Goal: Task Accomplishment & Management: Complete application form

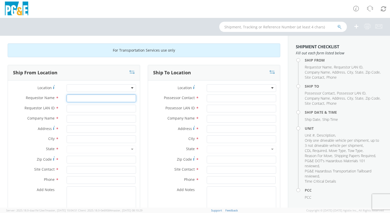
click at [86, 98] on input "Requestor Name *" at bounding box center [101, 98] width 69 height 8
type input "[PERSON_NAME]"
click at [83, 109] on input "Requestor LAN ID *" at bounding box center [101, 109] width 69 height 8
type input "mbg9"
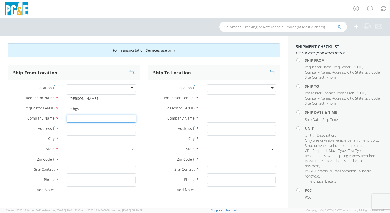
click at [79, 118] on input "text" at bounding box center [101, 119] width 69 height 8
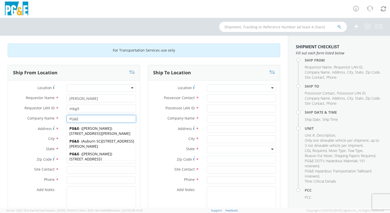
type input "PG&E"
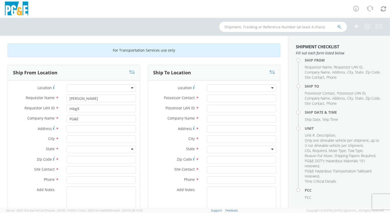
click at [21, 131] on label "Address *" at bounding box center [35, 128] width 55 height 7
click at [67, 131] on input "Address *" at bounding box center [101, 129] width 69 height 8
type input "[STREET_ADDRESS]"
click at [73, 139] on input "text" at bounding box center [101, 139] width 69 height 8
click at [80, 118] on input "PG&E" at bounding box center [101, 119] width 69 height 8
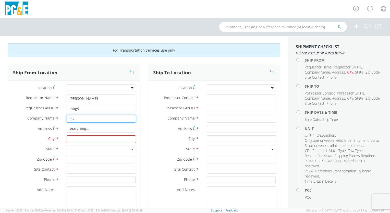
type input "P"
click at [100, 129] on input "[STREET_ADDRESS]" at bounding box center [101, 129] width 69 height 8
type input "4"
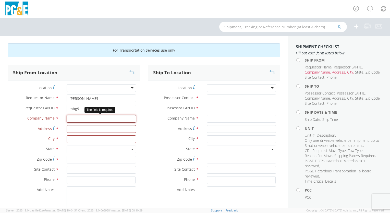
click at [70, 119] on input "text" at bounding box center [101, 119] width 69 height 8
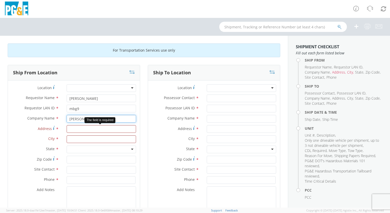
type input "[PERSON_NAME] Truck Ctr."
click at [68, 129] on input "Address For cross streets use street names with '&' or 'and' in between. For ex…" at bounding box center [101, 129] width 69 height 8
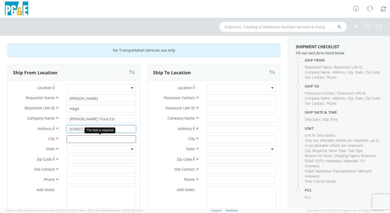
type input "[STREET_ADDRESS]"
click at [68, 138] on input "text" at bounding box center [101, 139] width 69 height 8
type input "[PERSON_NAME]"
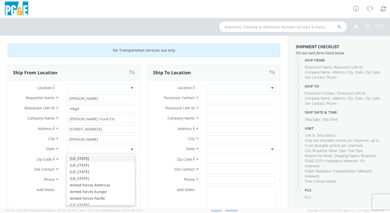
click at [131, 148] on div at bounding box center [101, 150] width 69 height 8
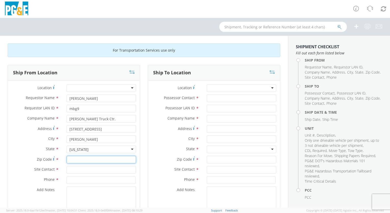
click at [73, 160] on input "Zip Code *" at bounding box center [101, 160] width 69 height 8
type input "95328"
click at [75, 169] on input "text" at bounding box center [101, 170] width 69 height 8
type input "Hayley"
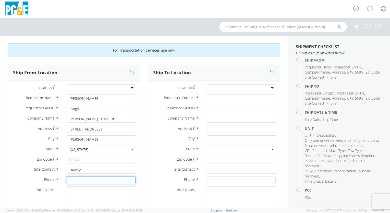
click at [70, 180] on input at bounding box center [101, 180] width 69 height 8
type input "[PHONE_NUMBER]"
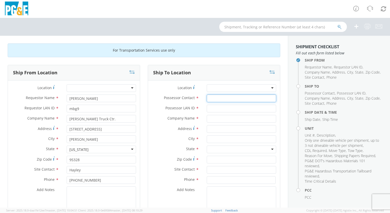
click at [223, 98] on input "Possessor Contact *" at bounding box center [241, 98] width 69 height 8
type input "[PERSON_NAME]"
click at [217, 108] on input "Possessor LAN ID *" at bounding box center [241, 109] width 69 height 8
type input "mbg9"
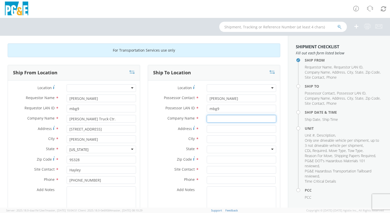
click at [217, 118] on input "text" at bounding box center [241, 119] width 69 height 8
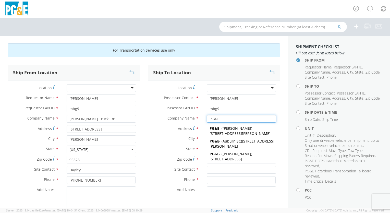
type input "PG&E"
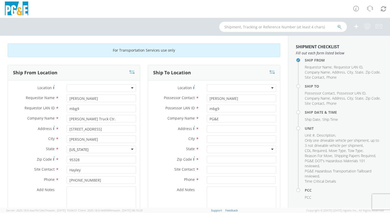
click at [167, 129] on label "Address *" at bounding box center [175, 128] width 55 height 7
click at [207, 129] on input "Address *" at bounding box center [241, 129] width 69 height 8
type input "[STREET_ADDRESS]"
click at [208, 139] on input "text" at bounding box center [241, 139] width 69 height 8
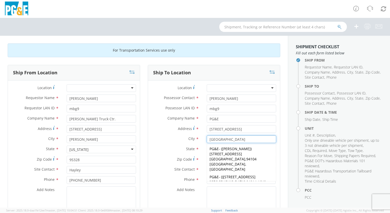
type input "[GEOGRAPHIC_DATA]"
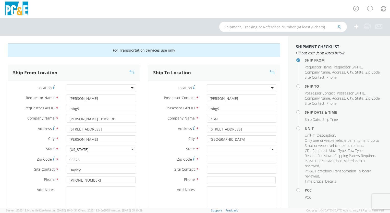
click at [166, 146] on label "State *" at bounding box center [175, 149] width 55 height 7
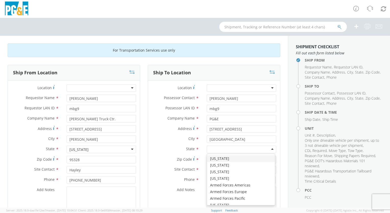
click at [268, 148] on div at bounding box center [241, 150] width 69 height 8
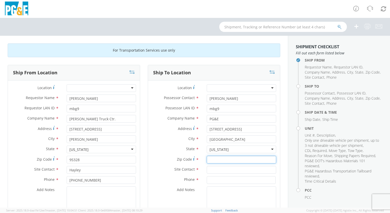
click at [209, 159] on input "Zip Code *" at bounding box center [241, 160] width 69 height 8
type input "94015"
click at [211, 169] on input "text" at bounding box center [241, 170] width 69 height 8
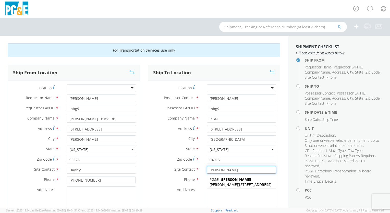
type input "[PERSON_NAME]"
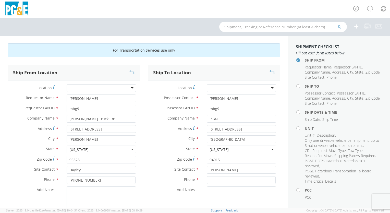
click at [159, 177] on label "Phone *" at bounding box center [175, 179] width 55 height 7
click at [210, 180] on input at bounding box center [241, 180] width 69 height 8
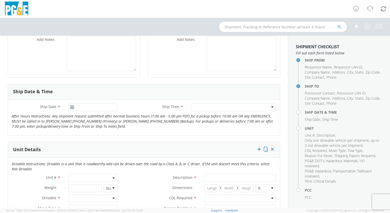
scroll to position [153, 0]
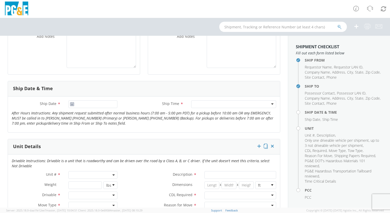
type input "[PHONE_NUMBER]"
click at [71, 104] on use at bounding box center [72, 104] width 4 height 4
type input "[DATE]"
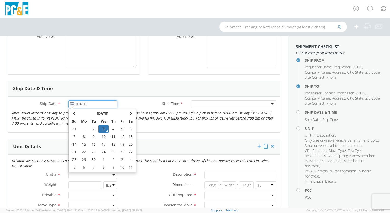
click at [83, 102] on input "[DATE]" at bounding box center [92, 104] width 49 height 8
click at [103, 127] on td "3" at bounding box center [103, 129] width 11 height 8
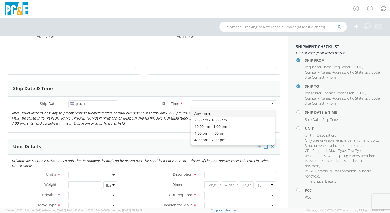
click at [269, 103] on div at bounding box center [233, 104] width 85 height 8
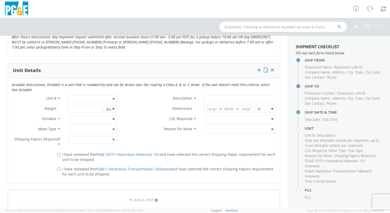
scroll to position [230, 0]
click at [77, 97] on span at bounding box center [92, 98] width 49 height 8
click at [78, 106] on input "search" at bounding box center [93, 107] width 46 height 8
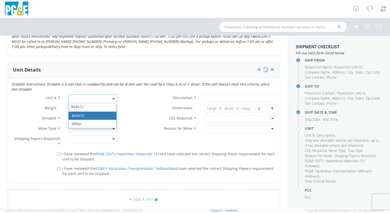
type input "B43612"
type input "TRUCK; MATERIAL HANDLER: 39' - 59' 4X4"
type input "33000"
select select "B43612"
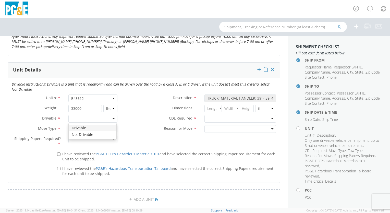
click at [112, 117] on div at bounding box center [92, 119] width 49 height 8
click at [112, 128] on div at bounding box center [92, 129] width 49 height 8
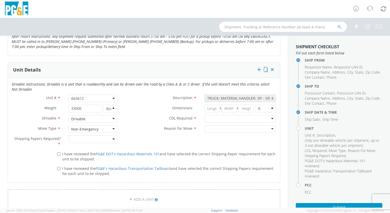
drag, startPoint x: 89, startPoint y: 160, endPoint x: 92, endPoint y: 156, distance: 4.9
click at [111, 137] on div at bounding box center [92, 139] width 49 height 8
click at [57, 153] on input "I have reviewed the PG&E DOT's Hazardous Materials 101 and have selected the co…" at bounding box center [58, 153] width 3 height 3
checkbox input "true"
click at [58, 168] on input "I have reviewed the PG&E's Hazardous Transportation Tailboard and have selected…" at bounding box center [58, 168] width 3 height 3
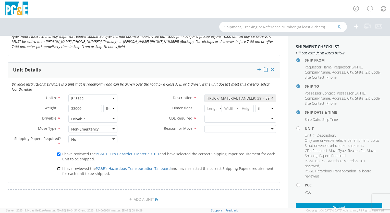
checkbox input "true"
click at [269, 118] on div at bounding box center [241, 119] width 72 height 8
click at [269, 127] on div at bounding box center [241, 129] width 72 height 8
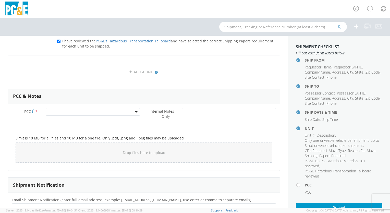
scroll to position [357, 0]
click at [136, 110] on span at bounding box center [136, 112] width 1 height 8
click at [113, 118] on input "number" at bounding box center [92, 120] width 90 height 8
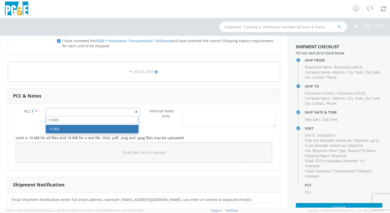
type input "11269"
select select "11269"
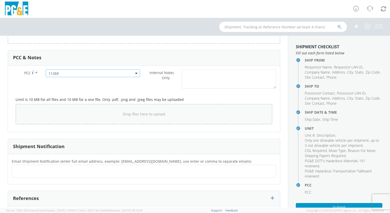
scroll to position [428, 0]
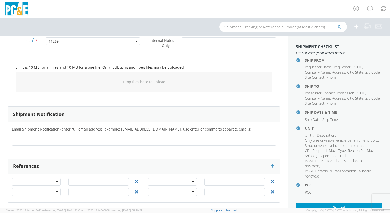
click at [100, 135] on ul at bounding box center [144, 139] width 260 height 8
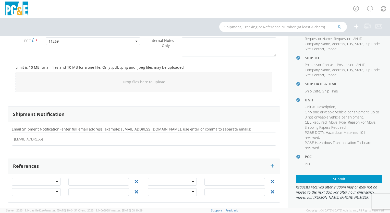
scroll to position [31, 0]
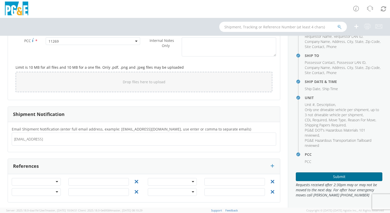
type input "[EMAIL_ADDRESS][DOMAIN_NAME]"
click at [339, 176] on button "Submit" at bounding box center [339, 176] width 87 height 9
